Goal: Information Seeking & Learning: Learn about a topic

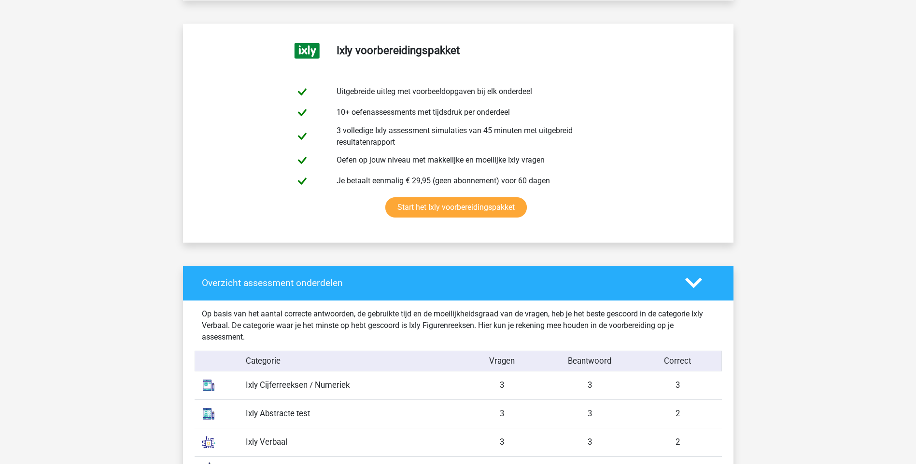
scroll to position [483, 0]
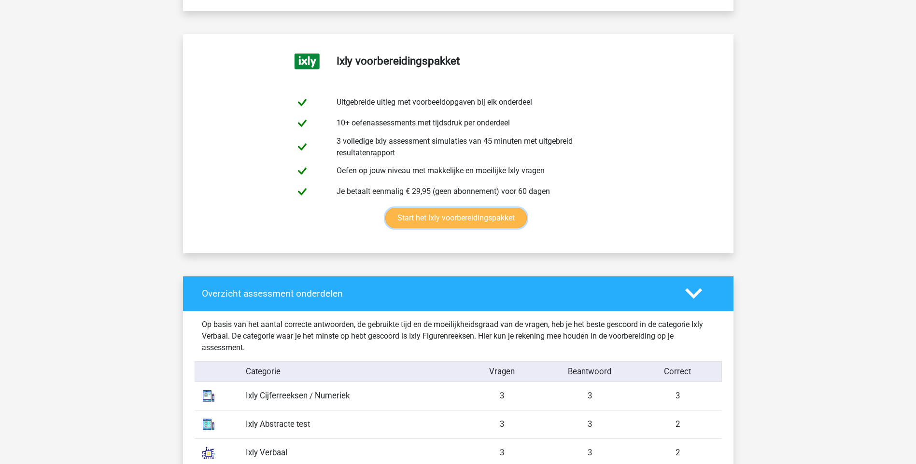
click at [385, 208] on link "Start het Ixly voorbereidingspakket" at bounding box center [455, 218] width 141 height 20
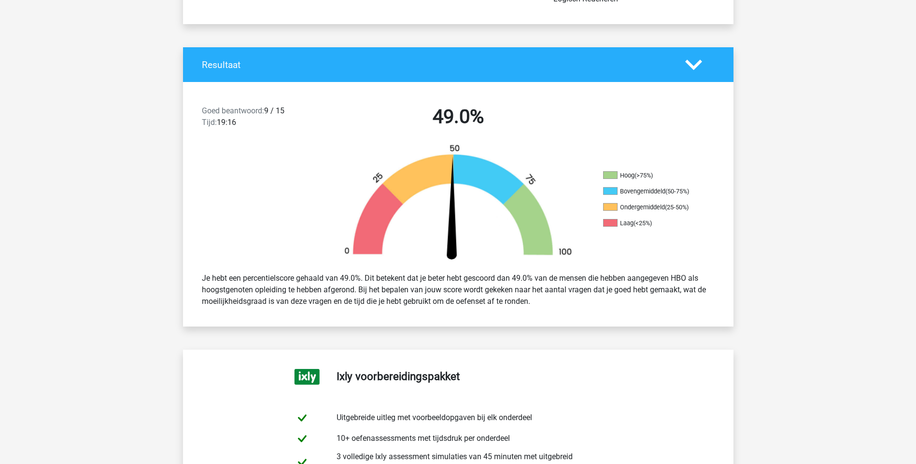
scroll to position [0, 0]
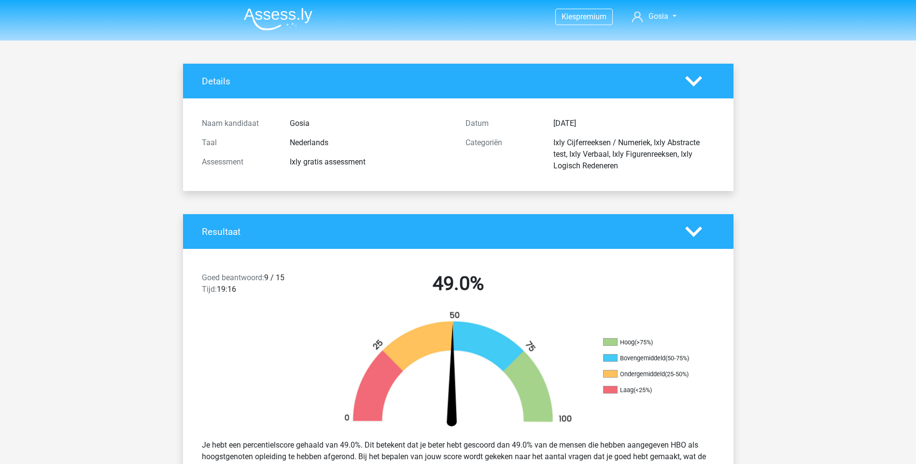
click at [255, 17] on img at bounding box center [278, 19] width 69 height 23
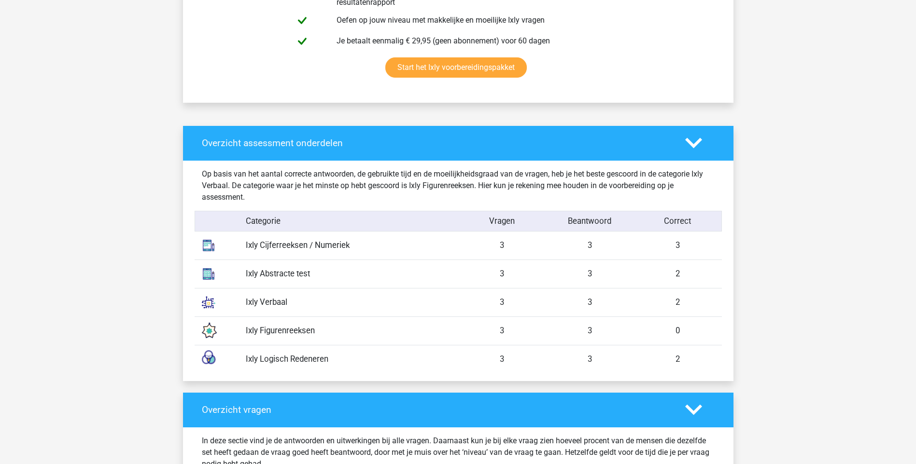
scroll to position [676, 0]
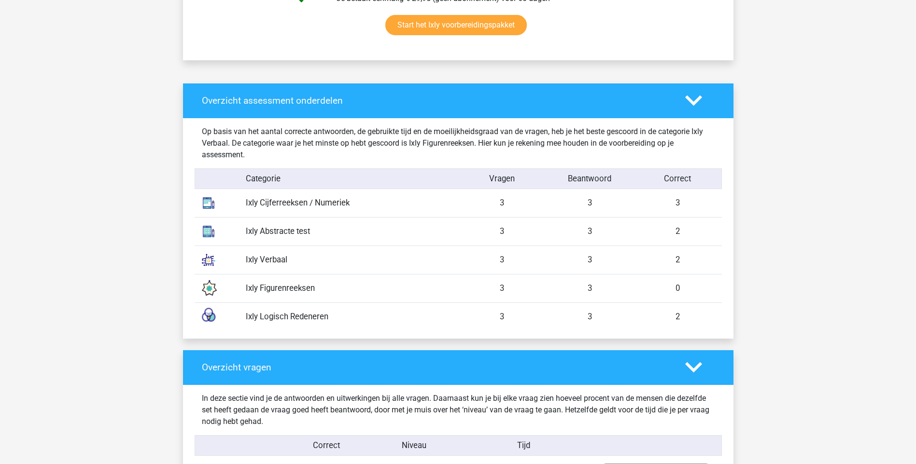
drag, startPoint x: 290, startPoint y: 258, endPoint x: 260, endPoint y: 257, distance: 29.5
click at [260, 257] on div "Ixly Verbaal" at bounding box center [349, 260] width 220 height 12
copy div "Verbaal"
